Goal: Information Seeking & Learning: Learn about a topic

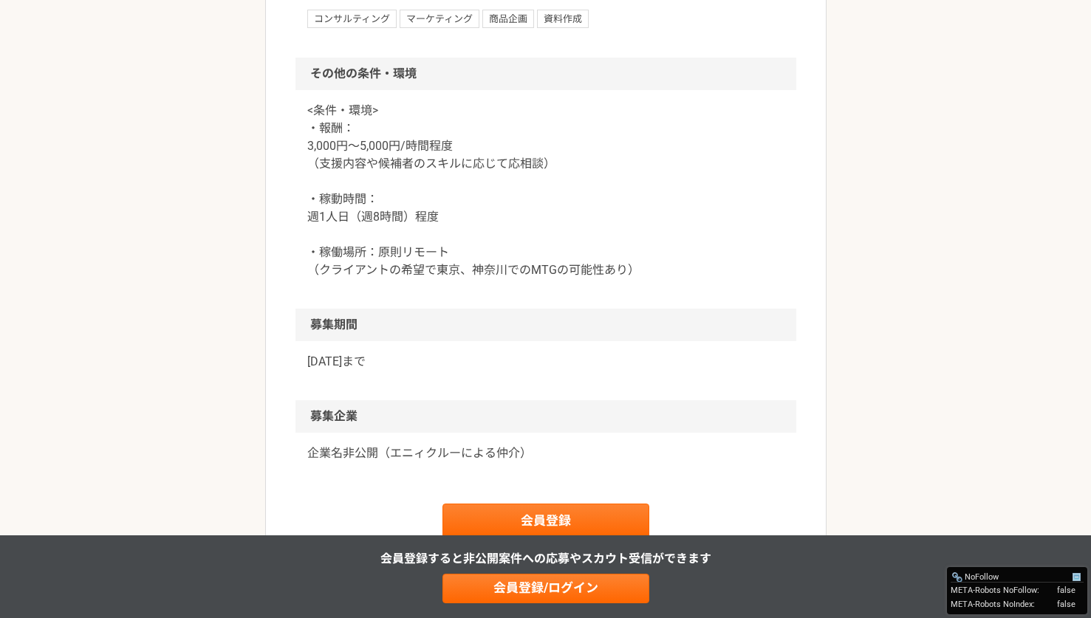
scroll to position [809, 0]
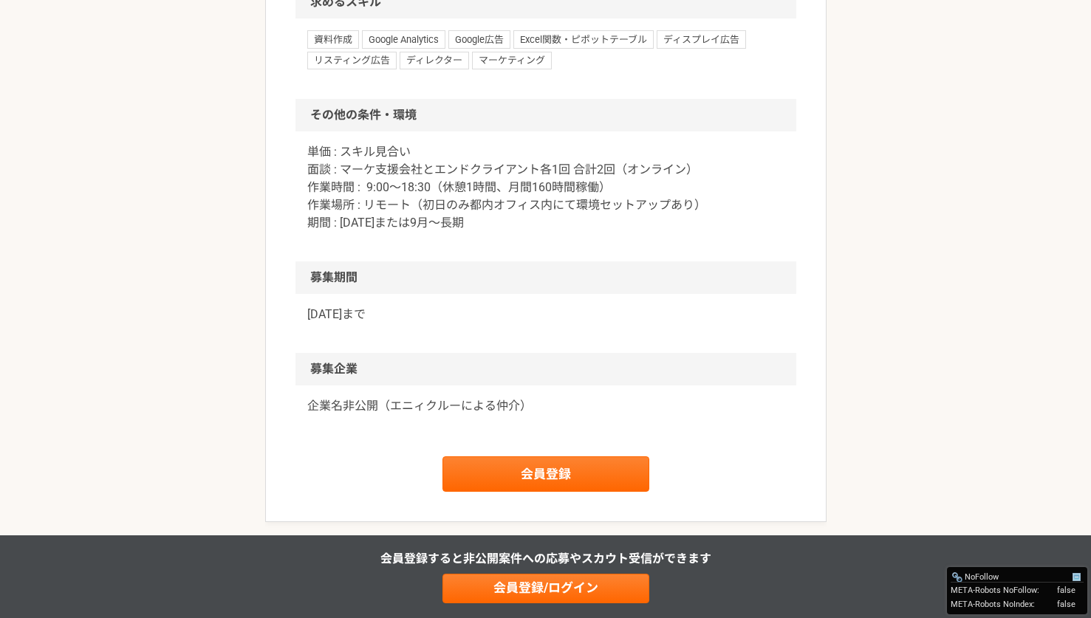
scroll to position [1315, 0]
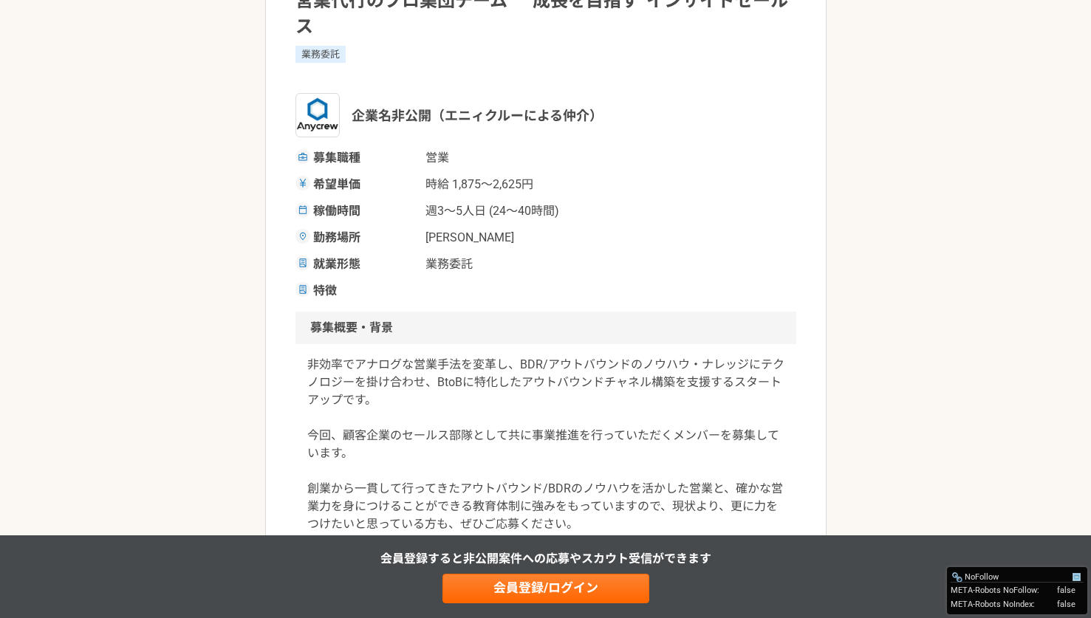
scroll to position [865, 0]
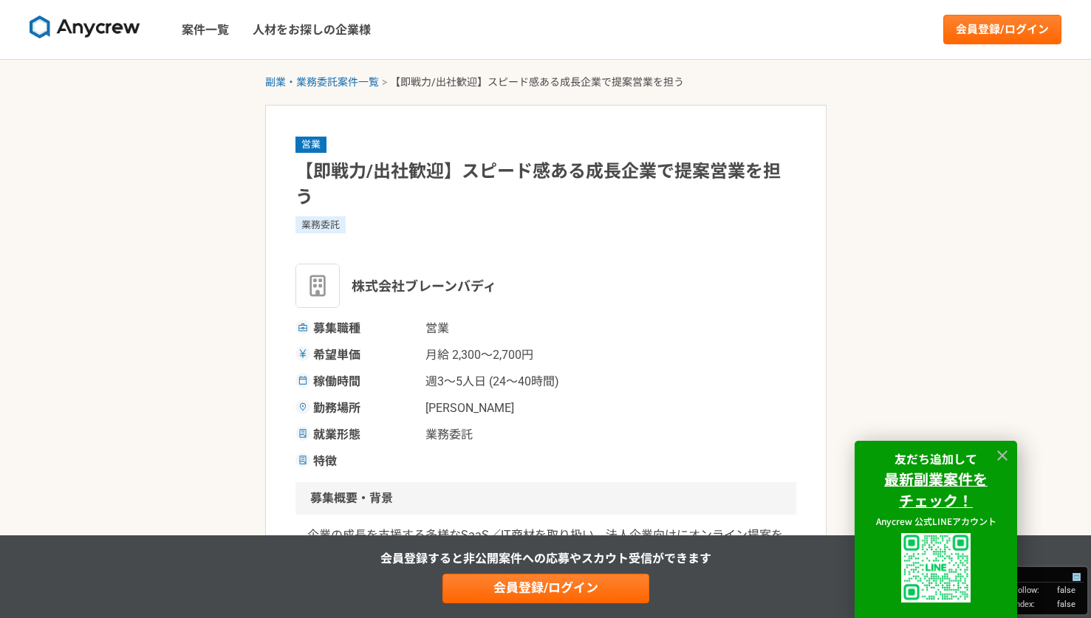
click at [752, 286] on div "株式会社ブレーンバディ" at bounding box center [545, 286] width 501 height 44
